Goal: Information Seeking & Learning: Learn about a topic

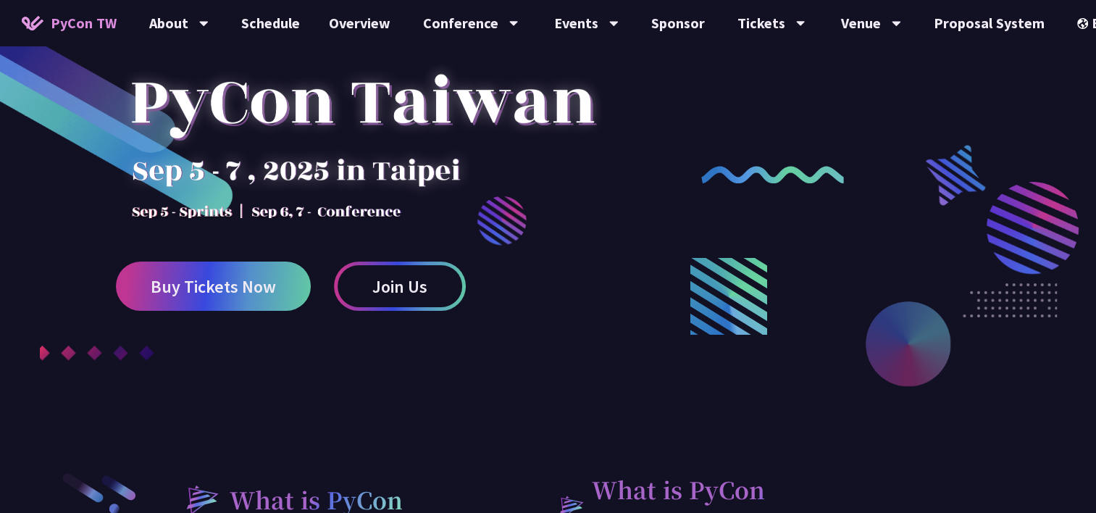
scroll to position [145, 0]
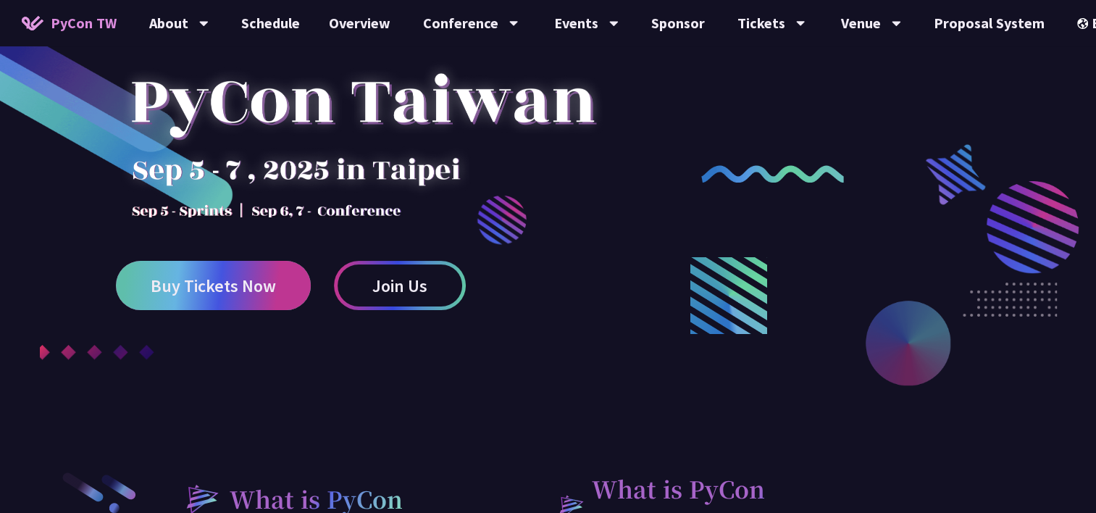
click at [254, 286] on span "Buy Tickets Now" at bounding box center [213, 286] width 125 height 18
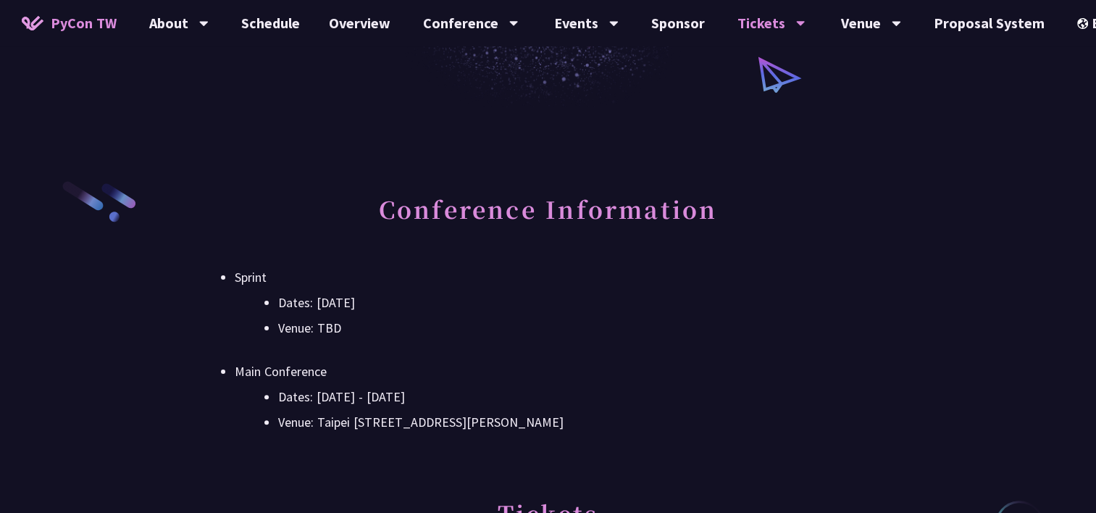
scroll to position [290, 0]
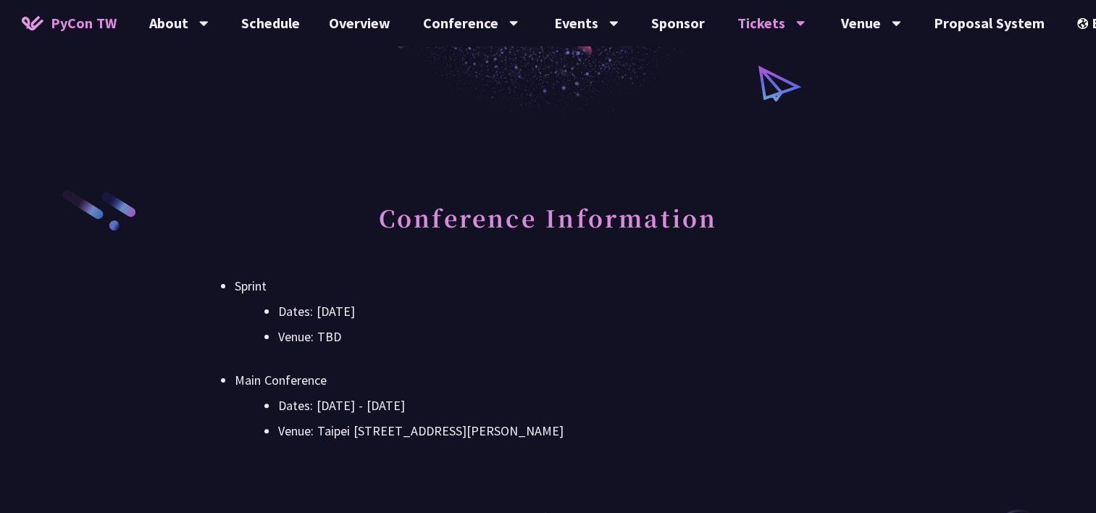
click at [81, 25] on span "PyCon TW" at bounding box center [84, 23] width 66 height 22
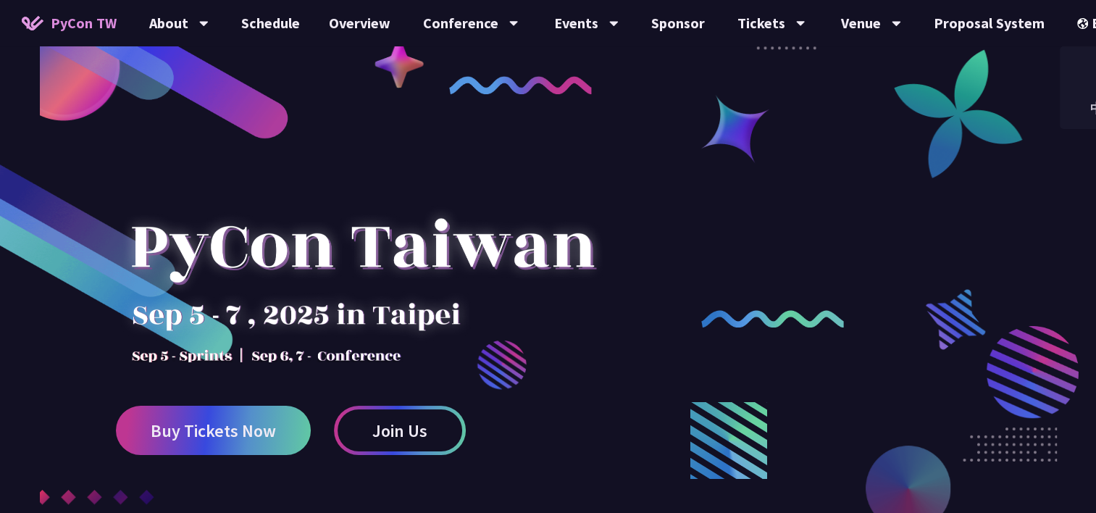
click at [640, 145] on div at bounding box center [548, 358] width 1096 height 543
drag, startPoint x: 711, startPoint y: 123, endPoint x: 761, endPoint y: 144, distance: 53.6
click at [761, 144] on div at bounding box center [548, 358] width 1096 height 543
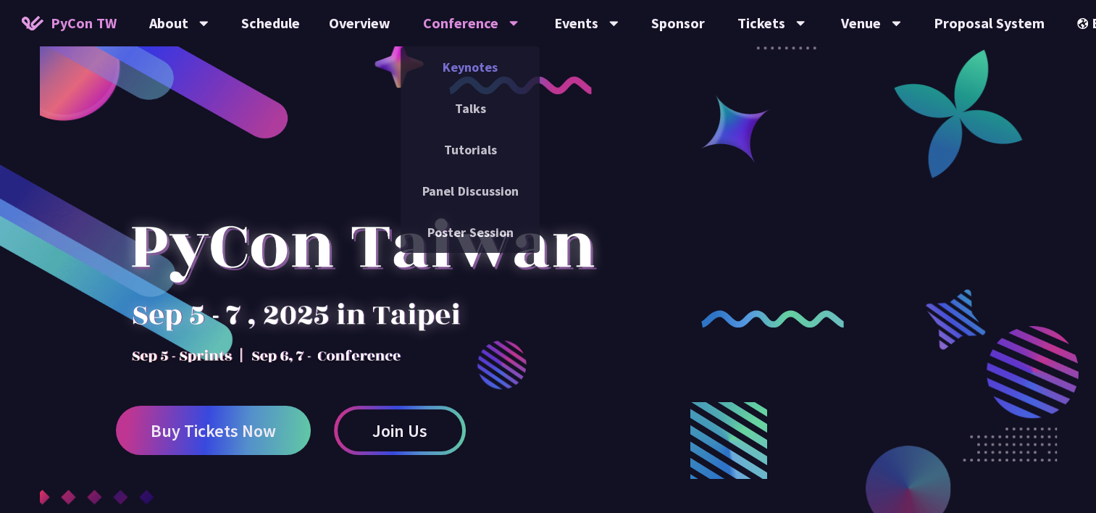
click at [464, 59] on link "Keynotes" at bounding box center [470, 67] width 139 height 34
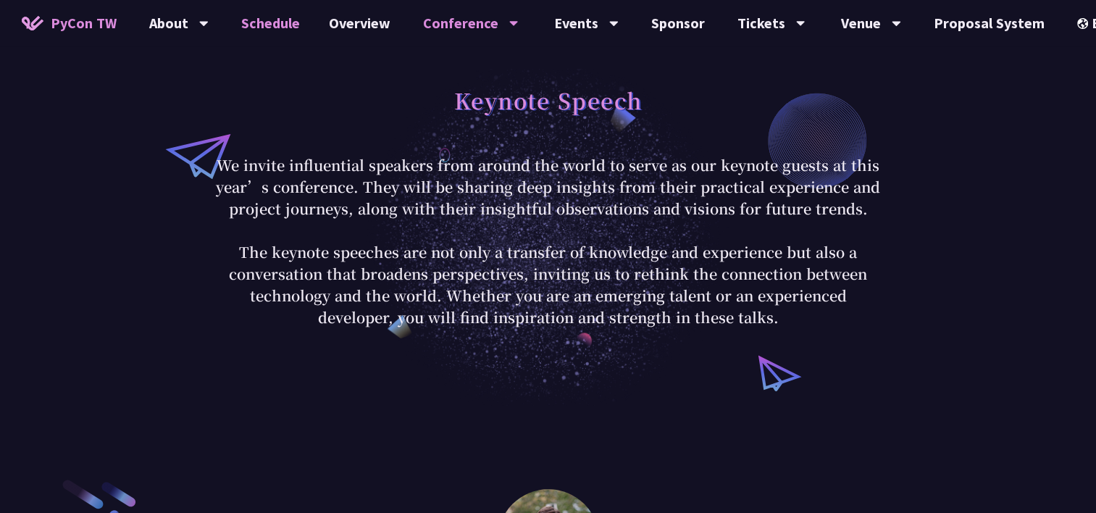
click at [281, 25] on link "Schedule" at bounding box center [271, 23] width 88 height 46
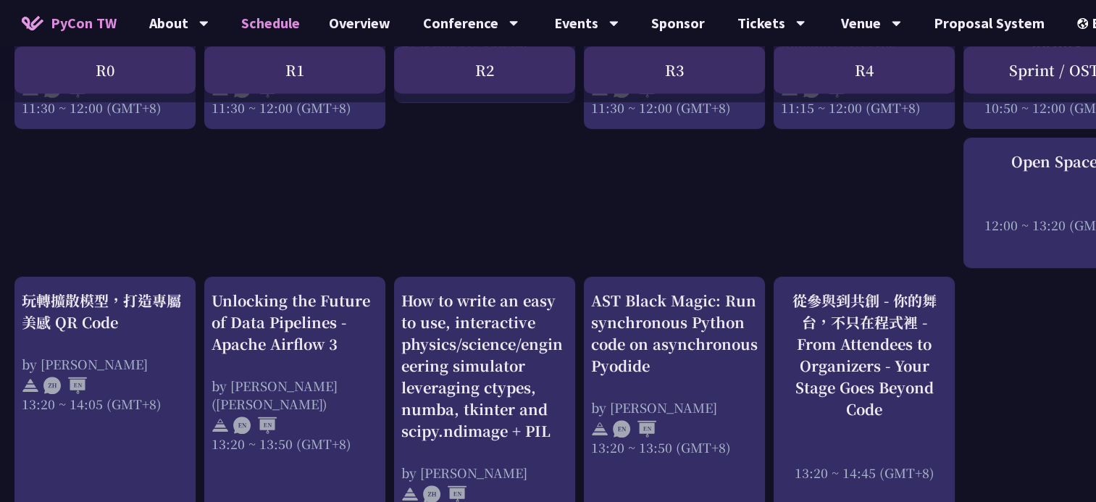
scroll to position [1087, 0]
